Goal: Transaction & Acquisition: Purchase product/service

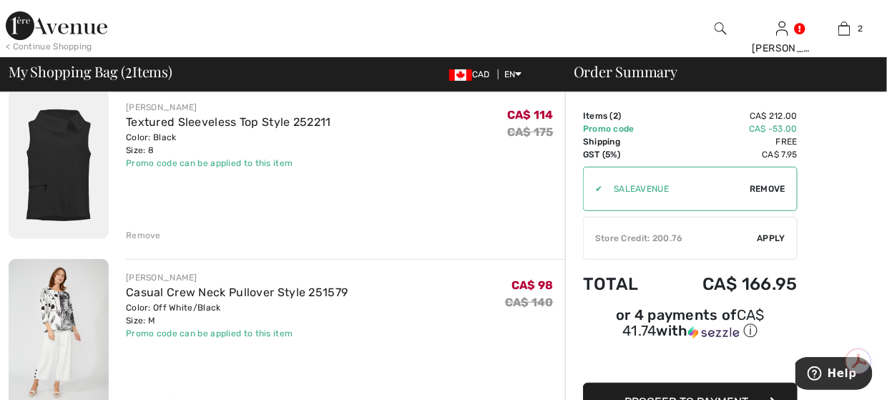
scroll to position [143, 0]
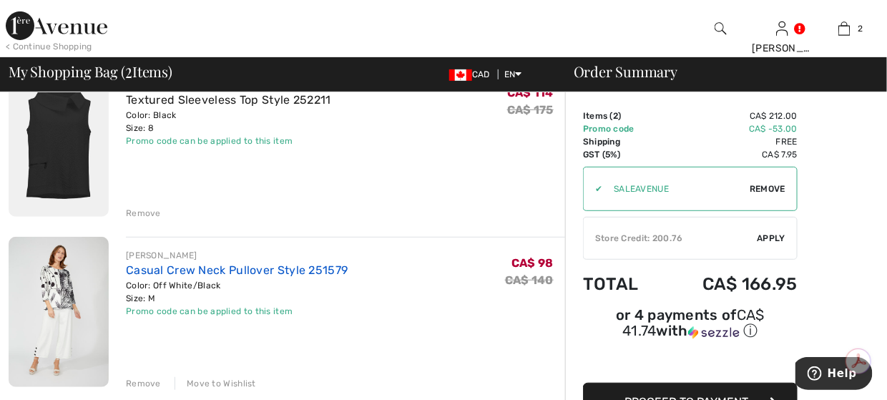
click at [211, 271] on link "Casual Crew Neck Pullover Style 251579" at bounding box center [237, 270] width 222 height 14
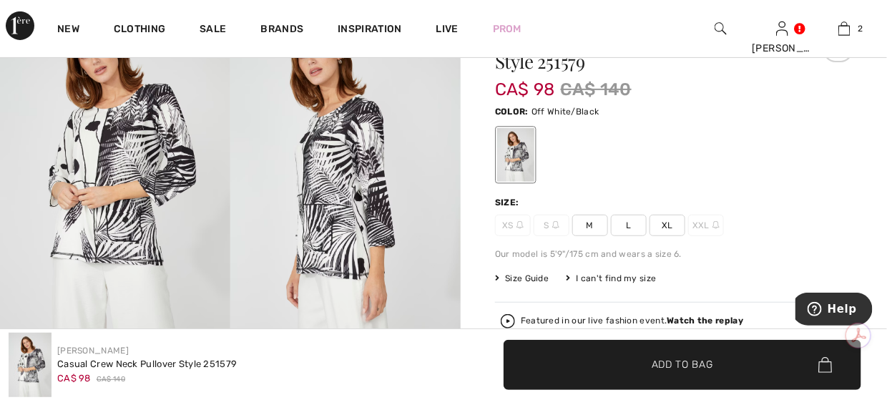
click at [176, 176] on img at bounding box center [115, 170] width 230 height 345
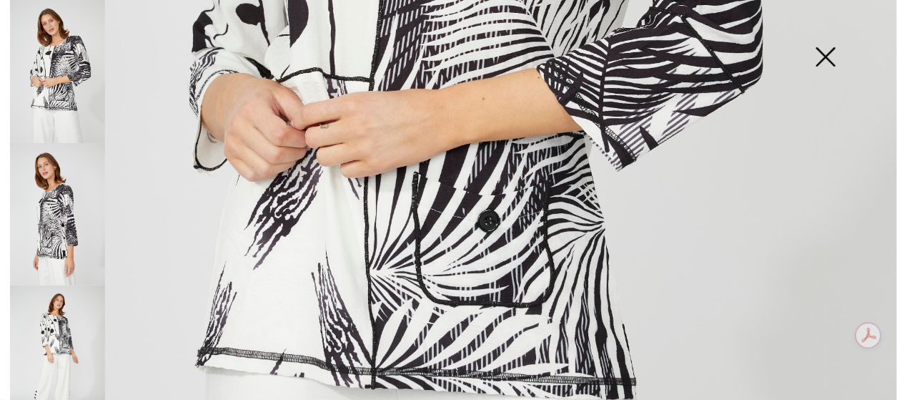
scroll to position [786, 0]
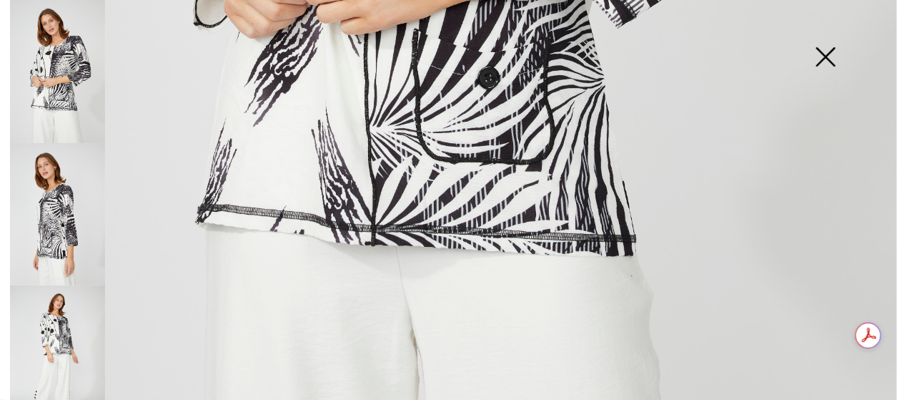
click at [825, 61] on img at bounding box center [825, 58] width 71 height 74
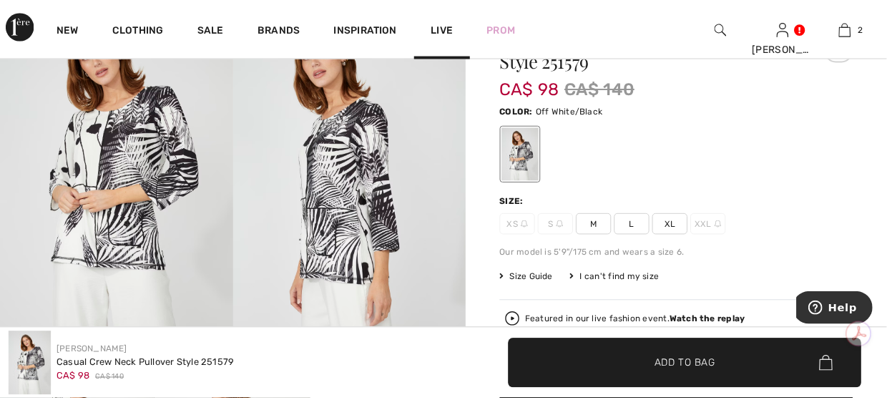
scroll to position [143, 0]
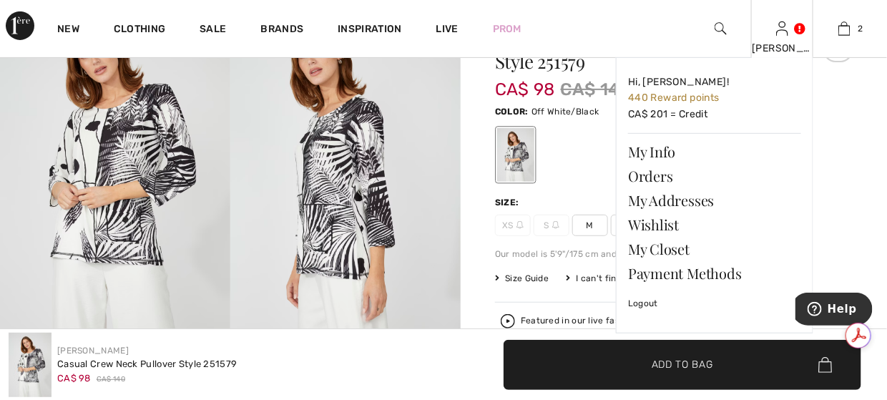
click at [783, 41] on div "[PERSON_NAME]" at bounding box center [781, 48] width 61 height 15
click at [656, 221] on link "Wishlist" at bounding box center [714, 224] width 173 height 24
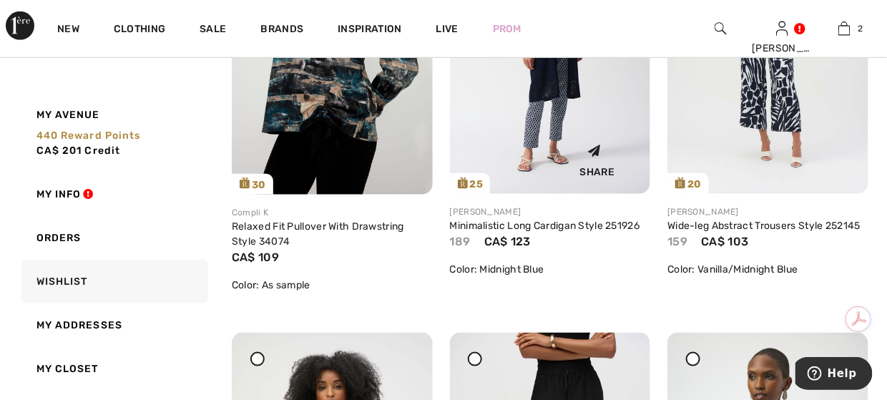
scroll to position [143, 0]
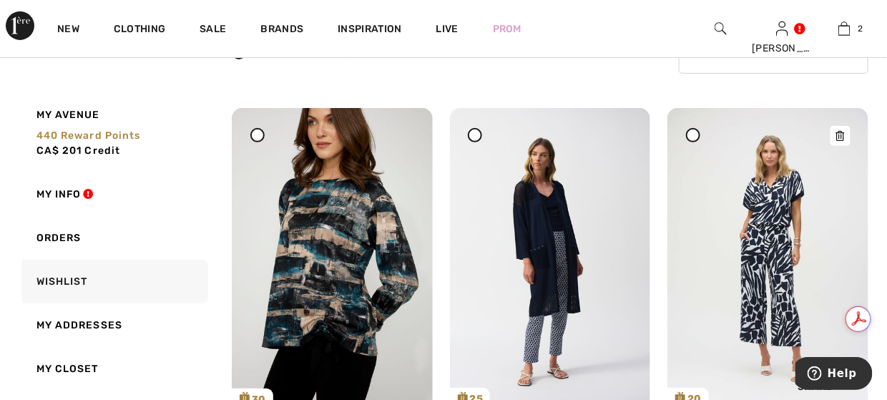
click at [796, 221] on img at bounding box center [767, 258] width 201 height 300
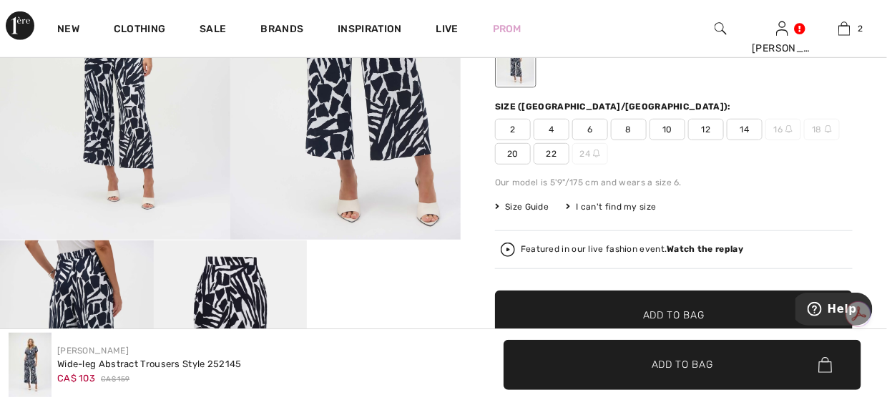
scroll to position [213, 0]
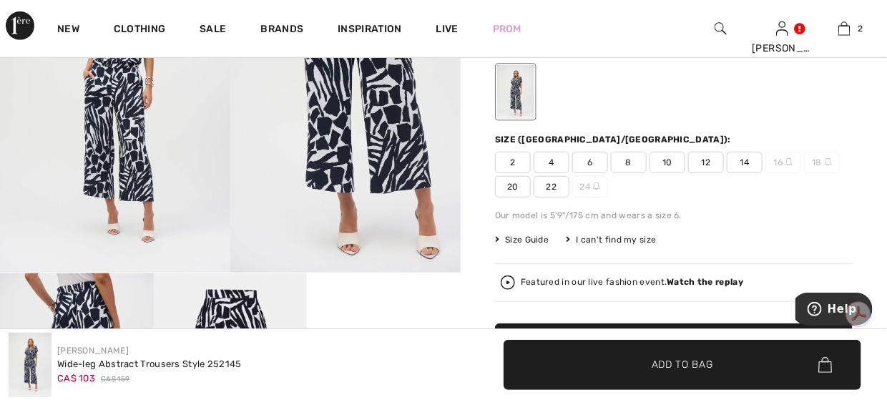
click at [630, 159] on span "8" at bounding box center [629, 162] width 36 height 21
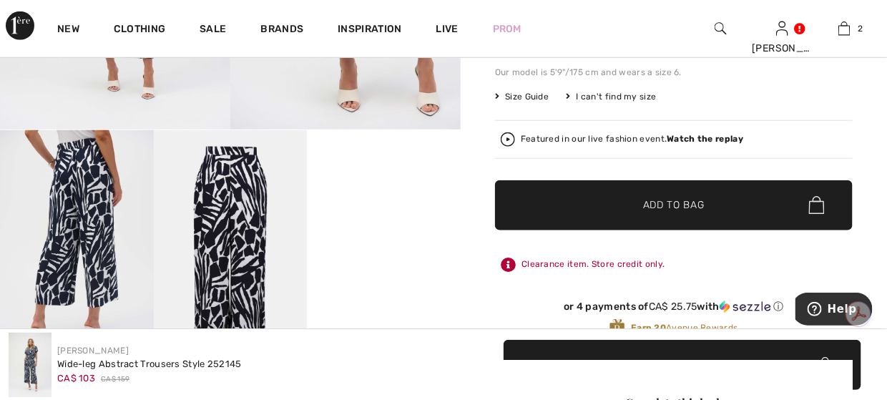
click at [670, 207] on span "Add to Bag" at bounding box center [673, 204] width 61 height 15
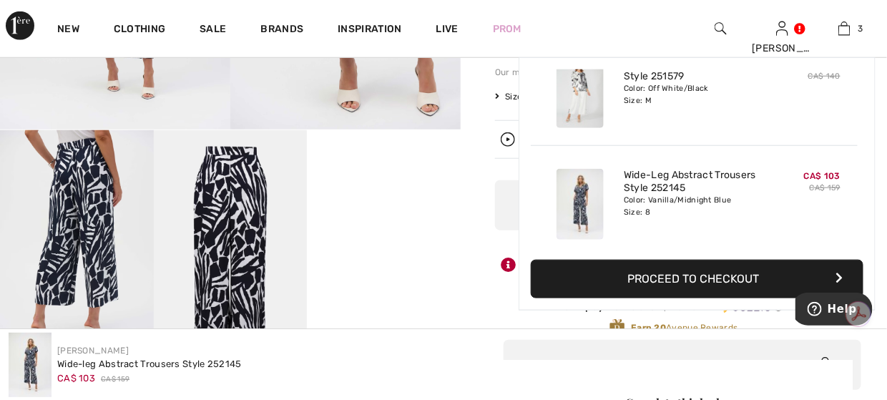
scroll to position [154, 0]
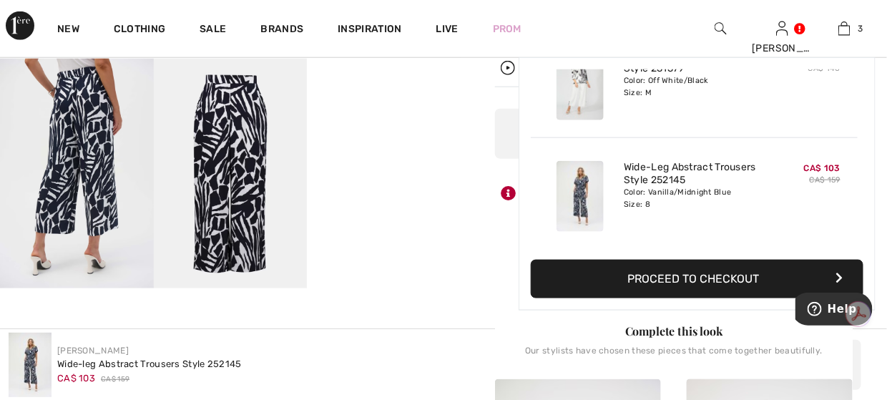
click at [247, 115] on img at bounding box center [231, 174] width 154 height 230
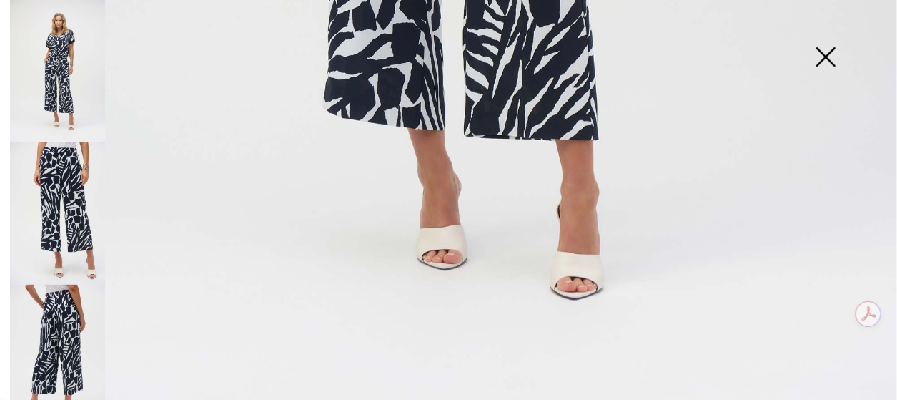
scroll to position [929, 0]
click at [839, 55] on img at bounding box center [825, 58] width 71 height 74
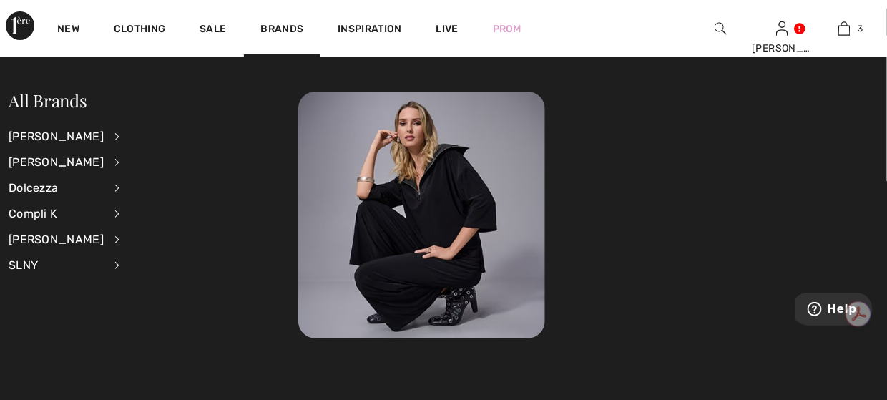
scroll to position [0, 0]
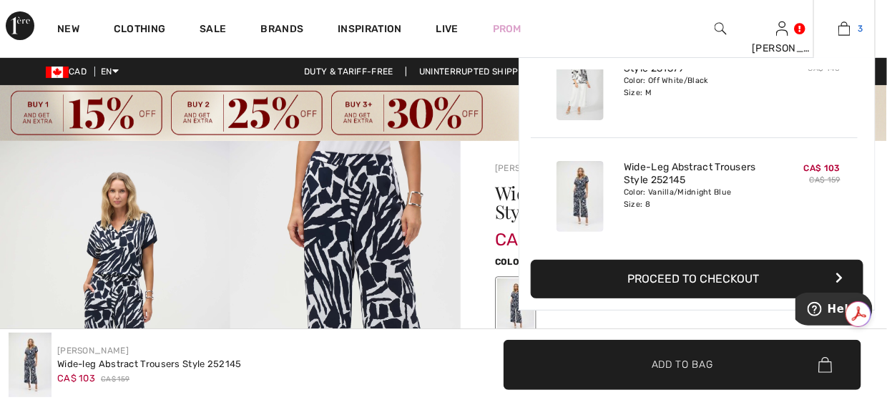
click at [839, 25] on img at bounding box center [844, 28] width 12 height 17
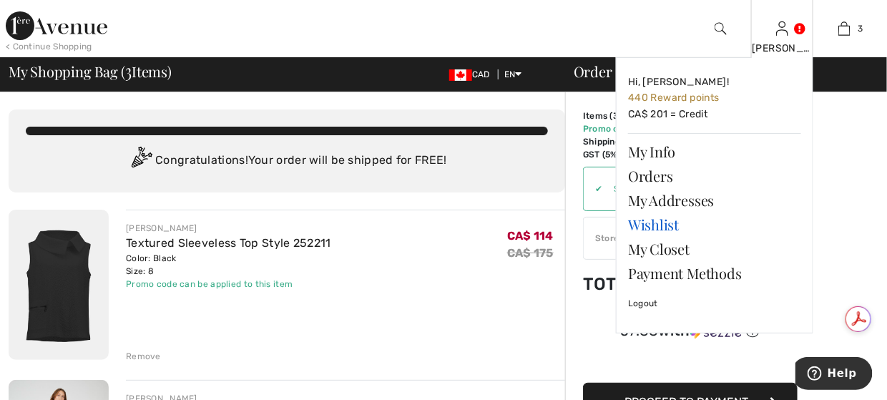
click at [651, 223] on link "Wishlist" at bounding box center [714, 224] width 173 height 24
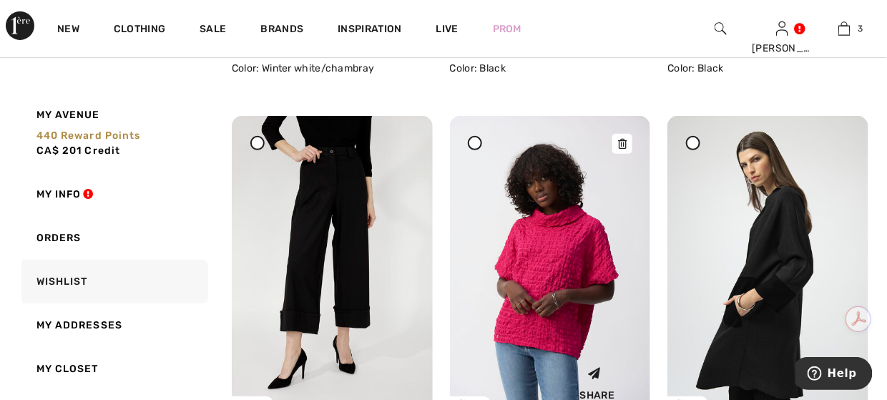
scroll to position [1859, 0]
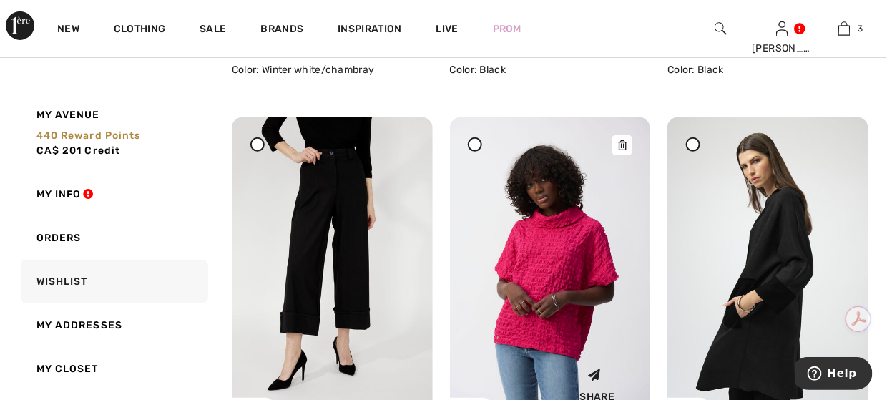
click at [554, 302] on img at bounding box center [550, 267] width 201 height 300
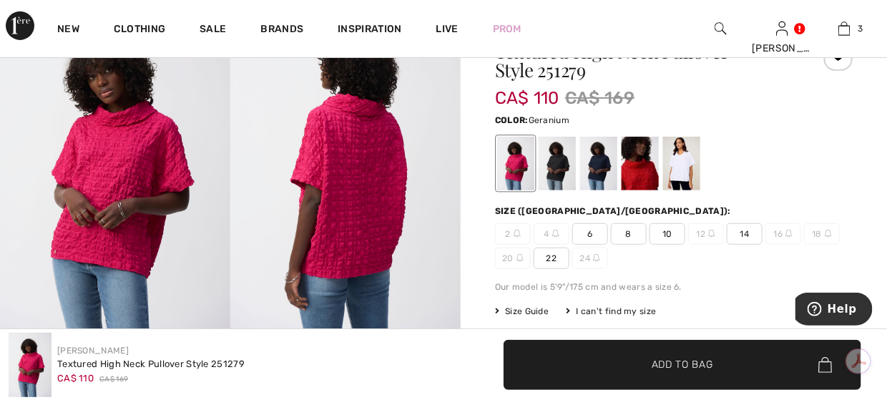
click at [512, 194] on div "Textured High Neck Pullover Style 251279 CA$ 110 CA$ 169 Color: Geranium Size (…" at bounding box center [673, 292] width 357 height 501
click at [546, 171] on div at bounding box center [556, 164] width 37 height 54
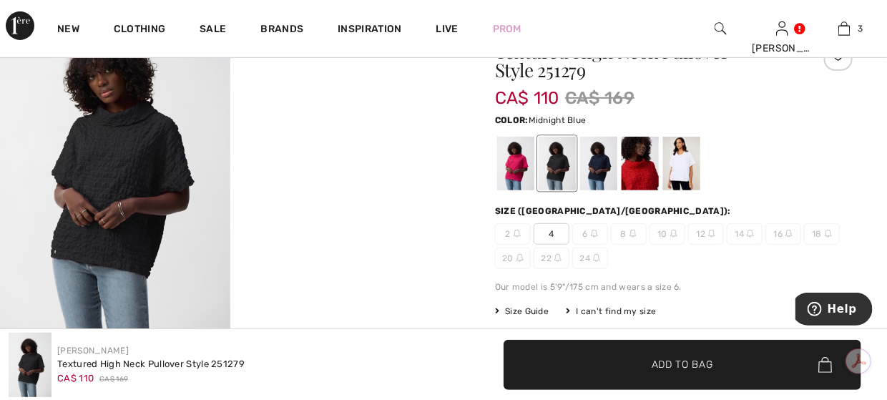
click at [603, 158] on div at bounding box center [598, 164] width 37 height 54
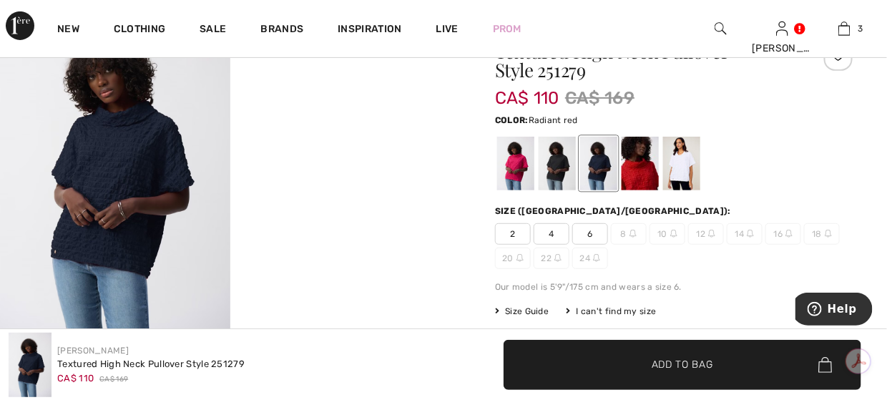
click at [642, 177] on div at bounding box center [639, 164] width 37 height 54
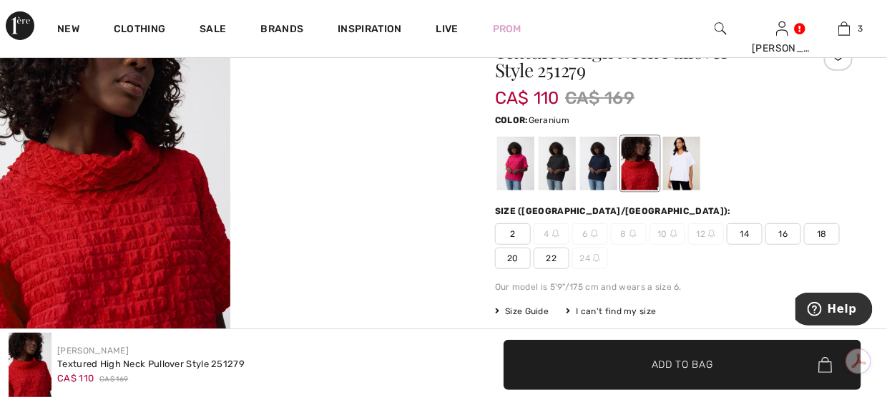
click at [525, 170] on div at bounding box center [515, 164] width 37 height 54
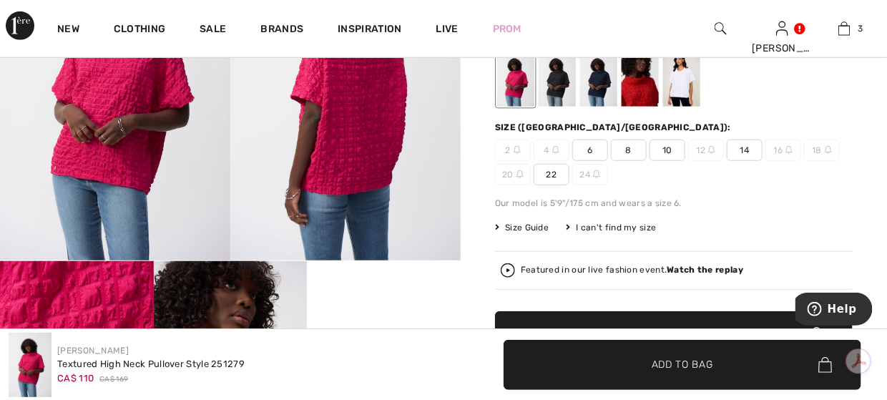
scroll to position [213, 0]
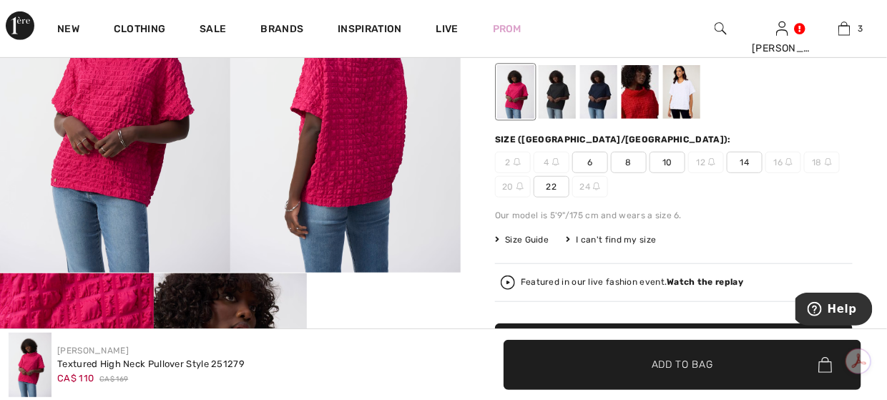
click at [627, 159] on span "8" at bounding box center [629, 162] width 36 height 21
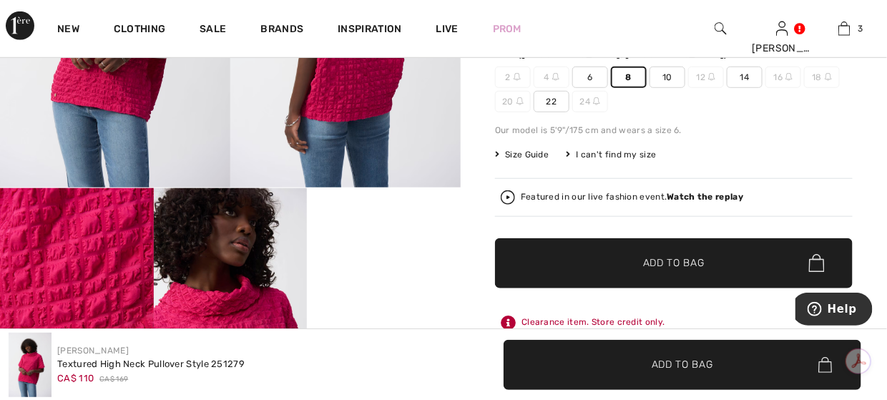
scroll to position [356, 0]
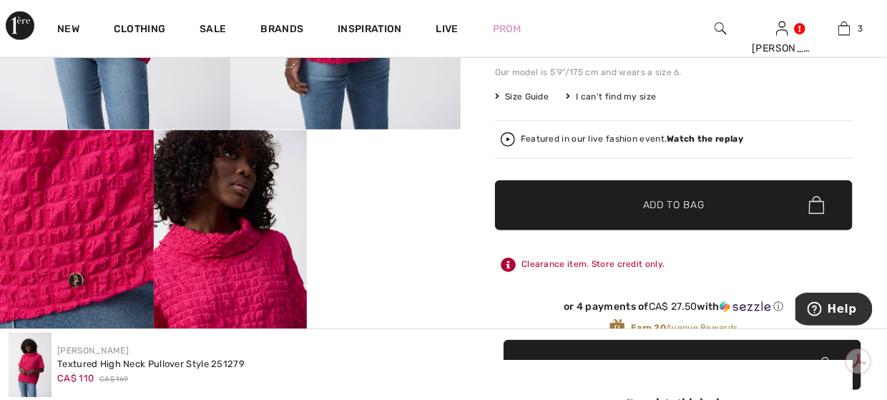
click at [661, 207] on span "Add to Bag" at bounding box center [673, 204] width 61 height 15
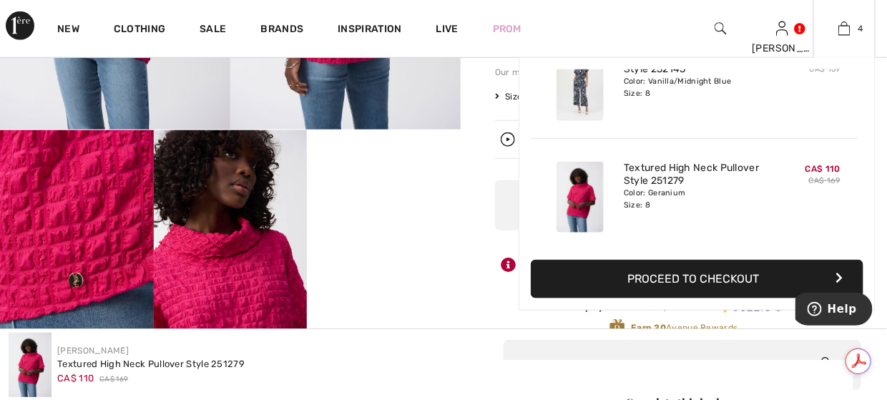
scroll to position [265, 0]
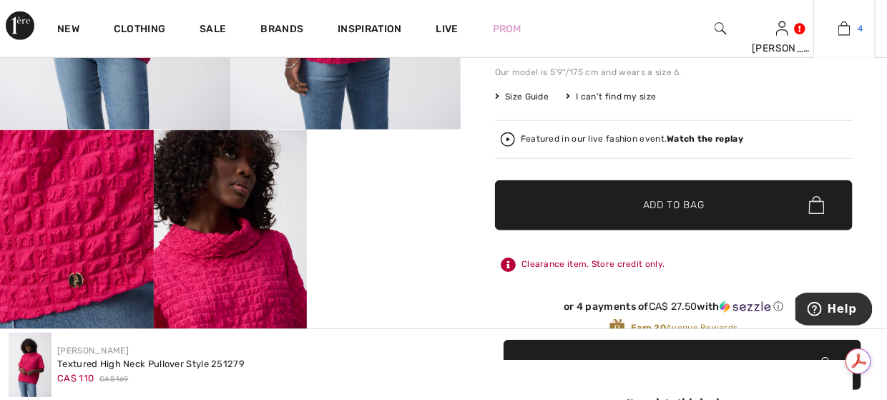
click at [843, 26] on img at bounding box center [844, 28] width 12 height 17
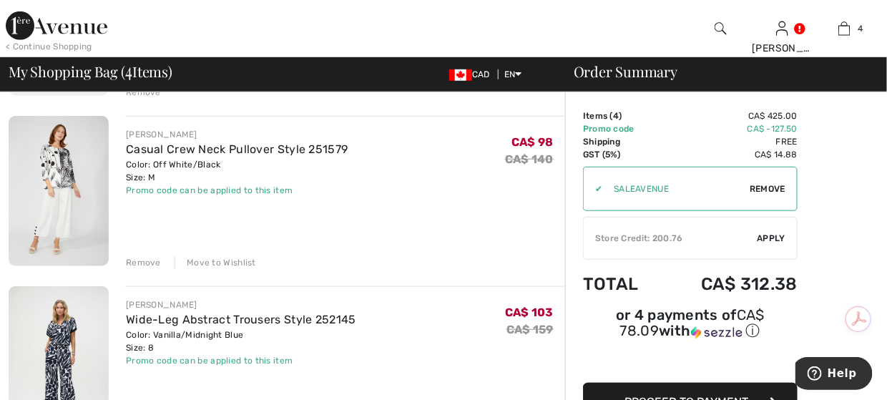
scroll to position [286, 0]
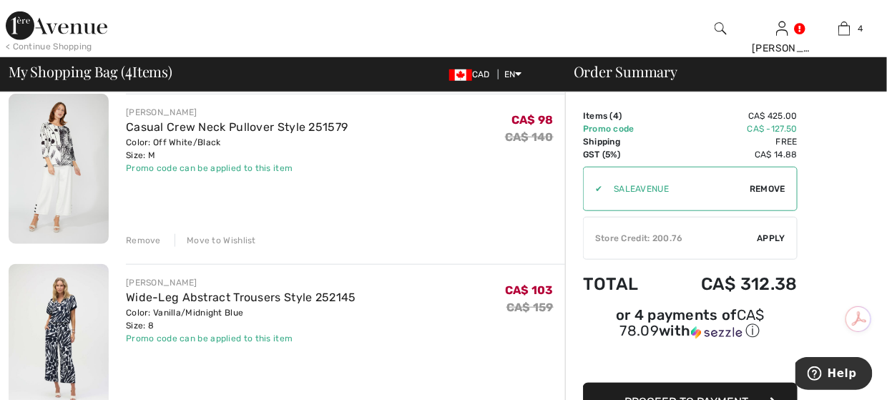
click at [214, 238] on div "Move to Wishlist" at bounding box center [215, 240] width 82 height 13
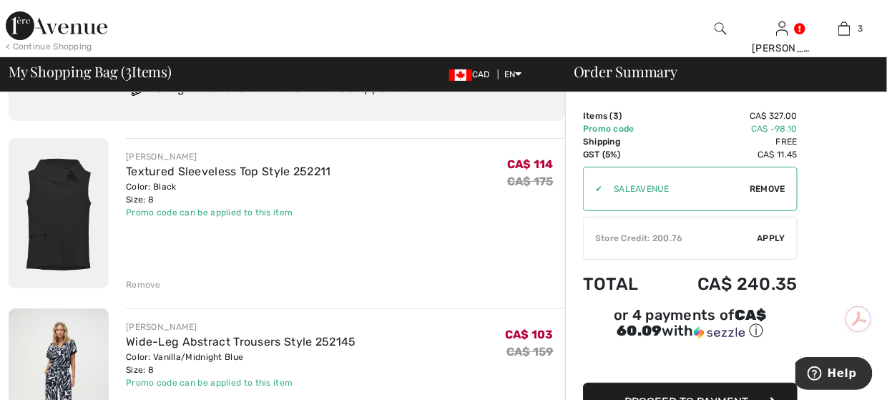
scroll to position [214, 0]
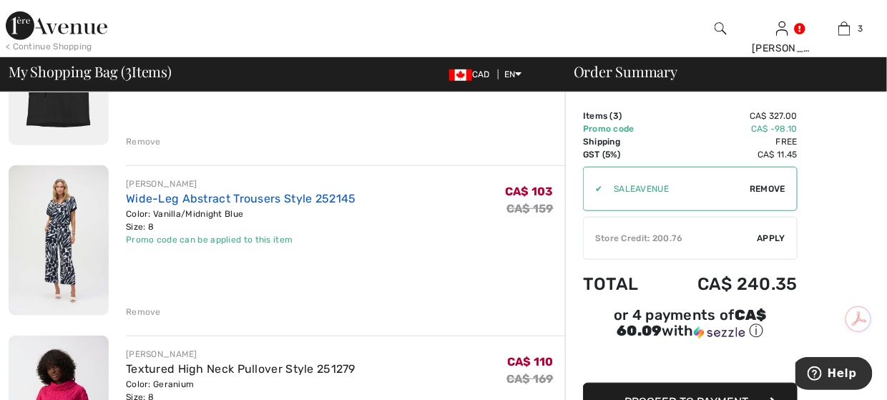
click at [178, 197] on link "Wide-Leg Abstract Trousers Style 252145" at bounding box center [241, 199] width 230 height 14
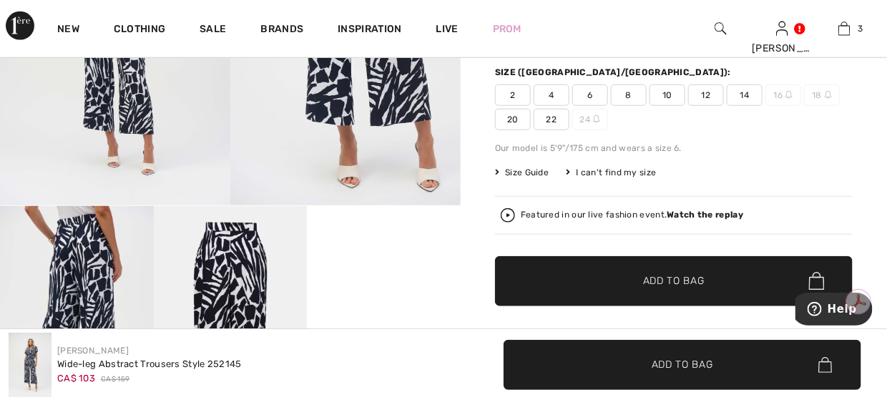
scroll to position [357, 0]
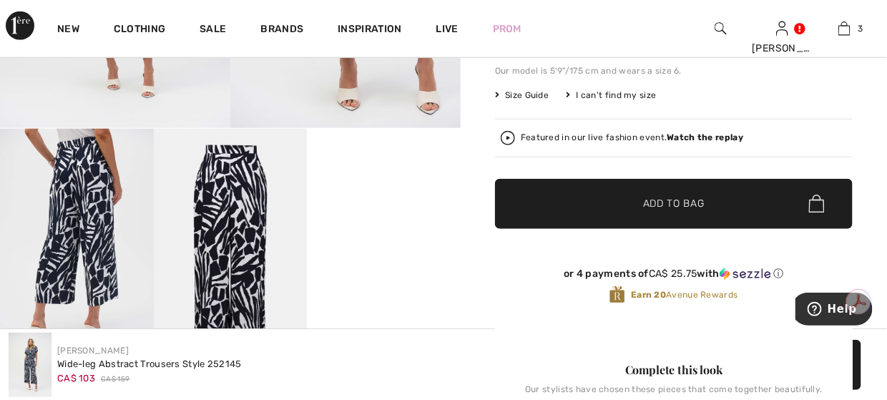
click at [693, 134] on strong "Watch the replay" at bounding box center [705, 137] width 76 height 10
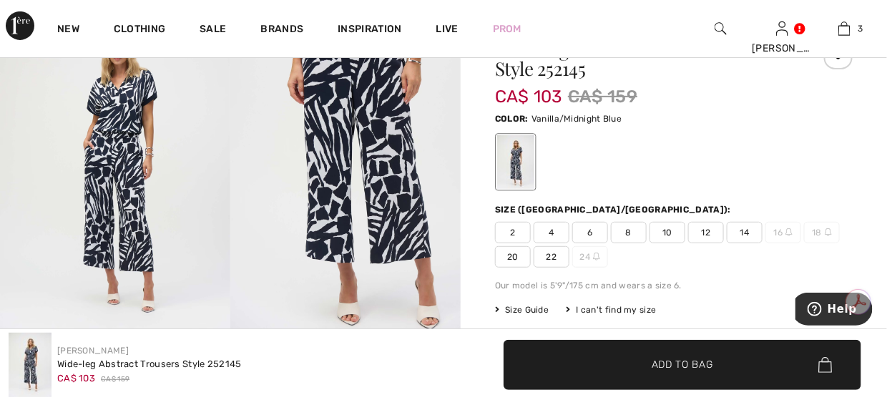
scroll to position [0, 0]
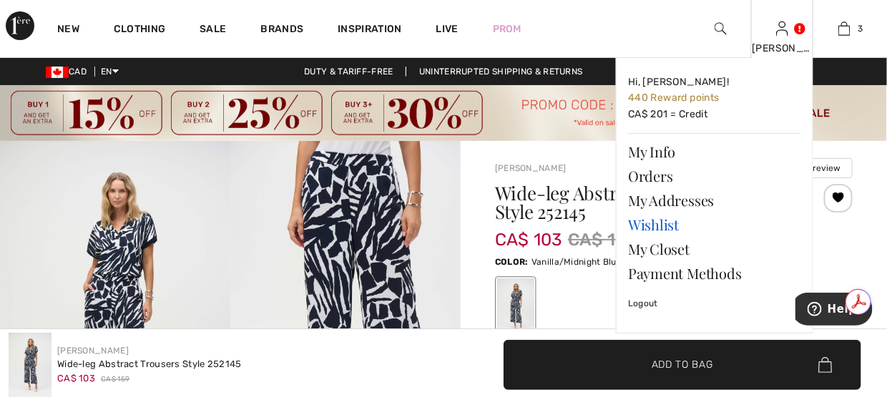
click at [658, 224] on link "Wishlist" at bounding box center [714, 224] width 173 height 24
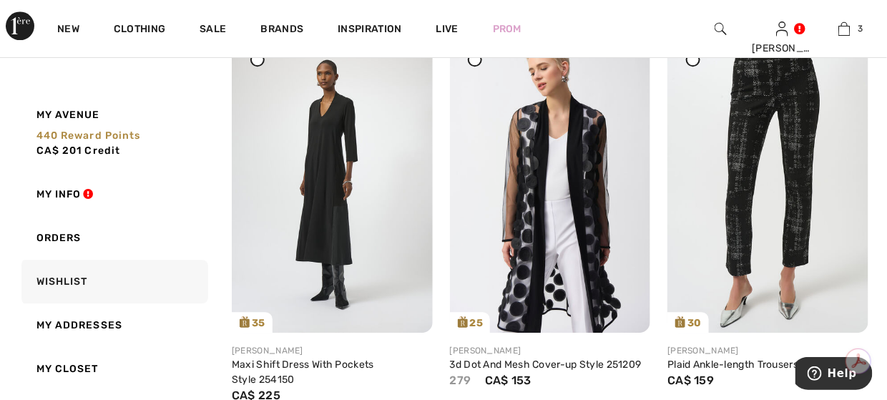
scroll to position [2860, 0]
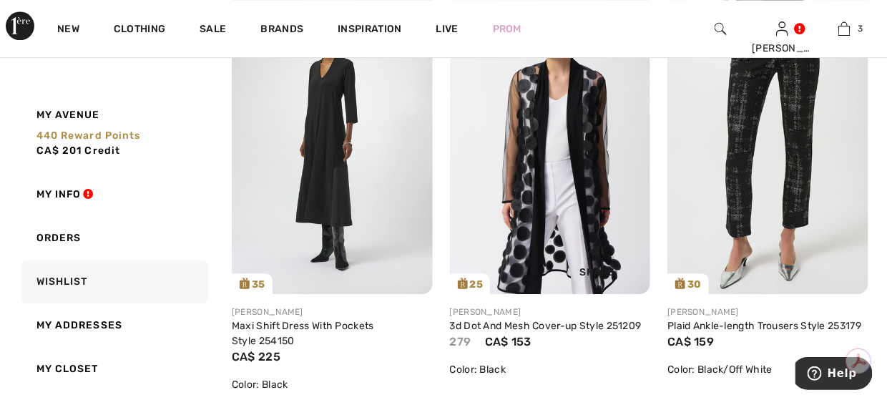
click at [567, 169] on img at bounding box center [550, 144] width 201 height 300
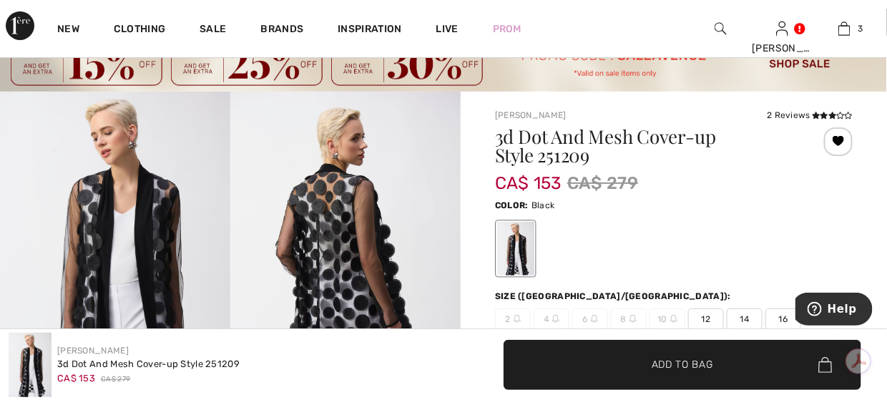
scroll to position [71, 0]
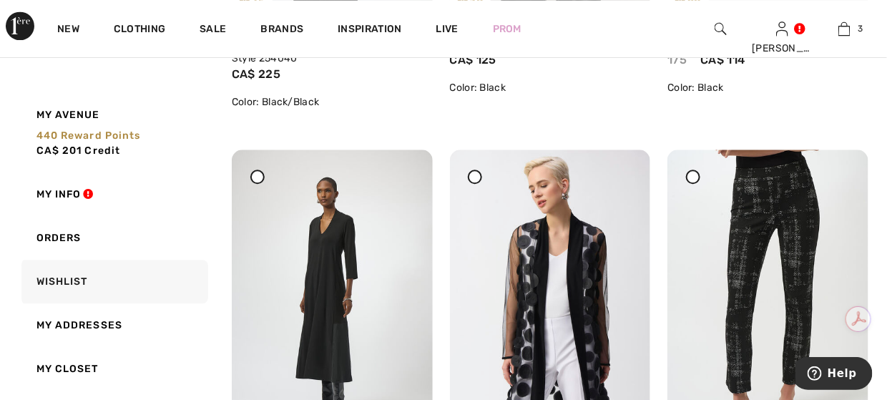
scroll to position [2617, 0]
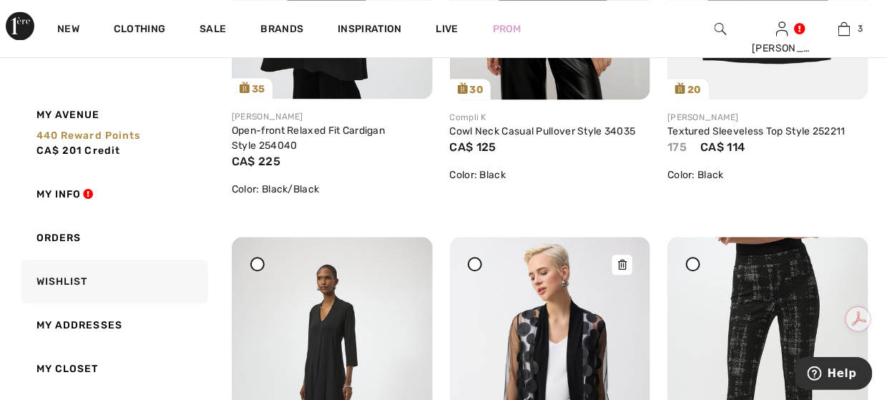
click at [623, 270] on icon at bounding box center [622, 265] width 9 height 10
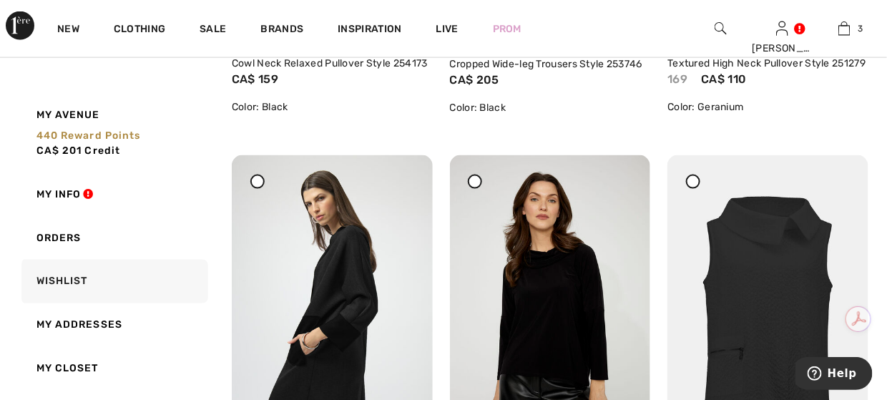
scroll to position [2259, 0]
